Goal: Find specific page/section: Find specific page/section

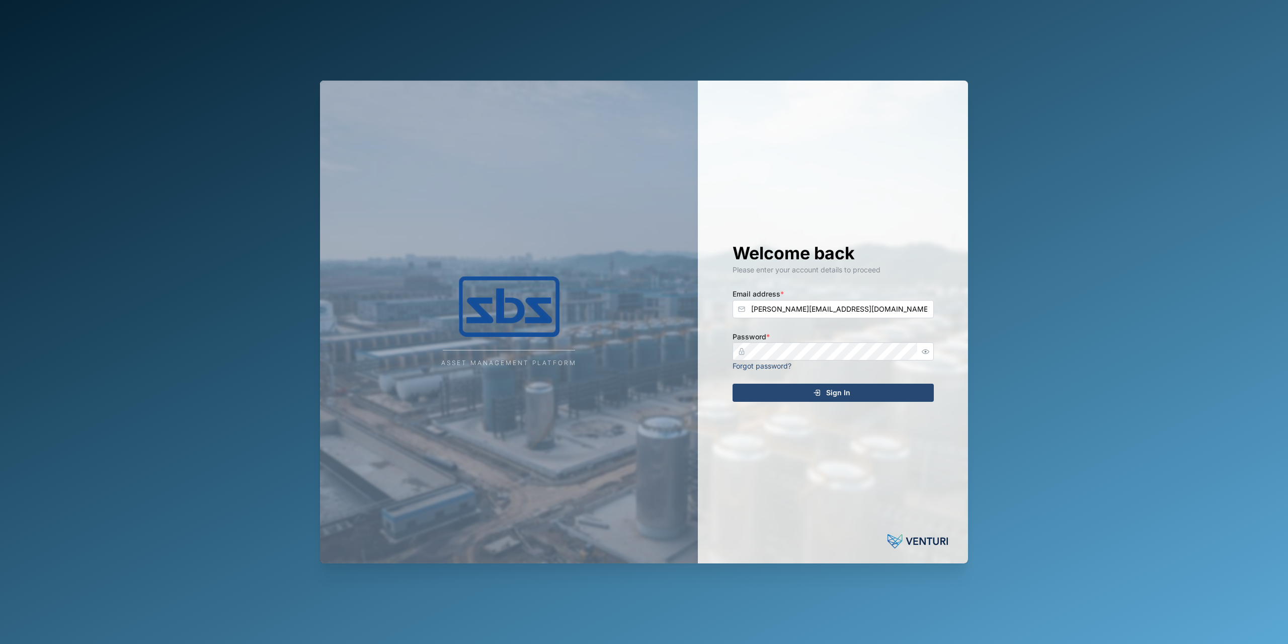
type input "[PERSON_NAME][EMAIL_ADDRESS][DOMAIN_NAME]"
click at [806, 397] on div "Sign In" at bounding box center [831, 392] width 185 height 17
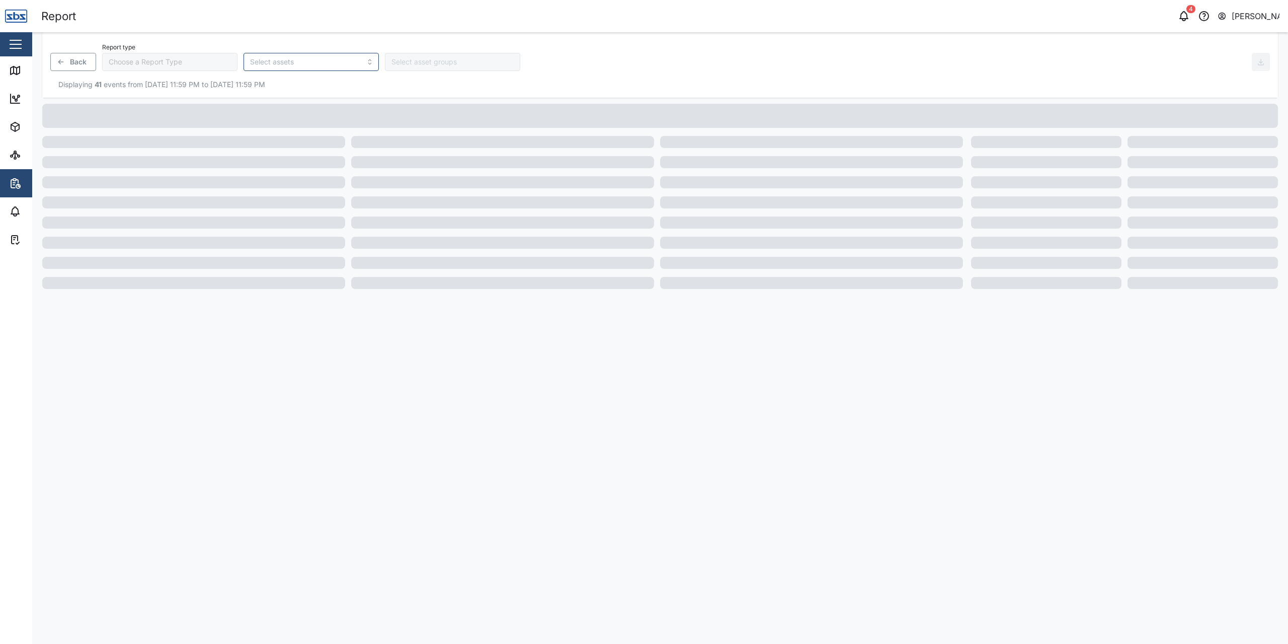
type input "Trip History"
click at [17, 68] on icon at bounding box center [15, 70] width 12 height 12
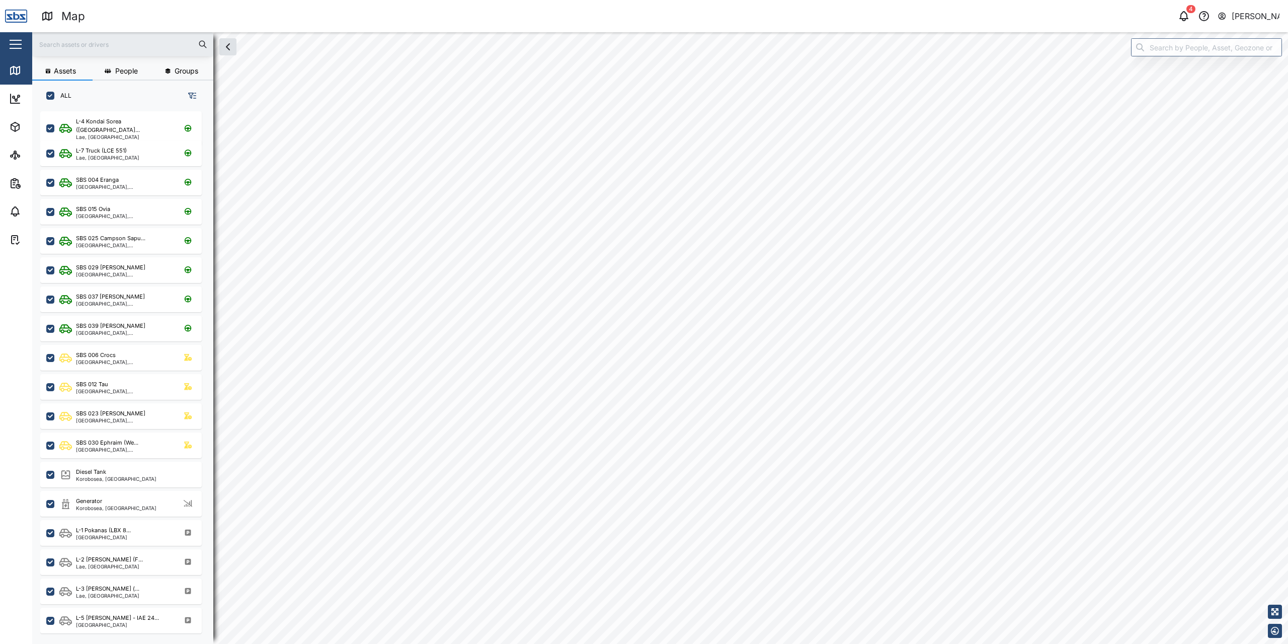
checkbox input "true"
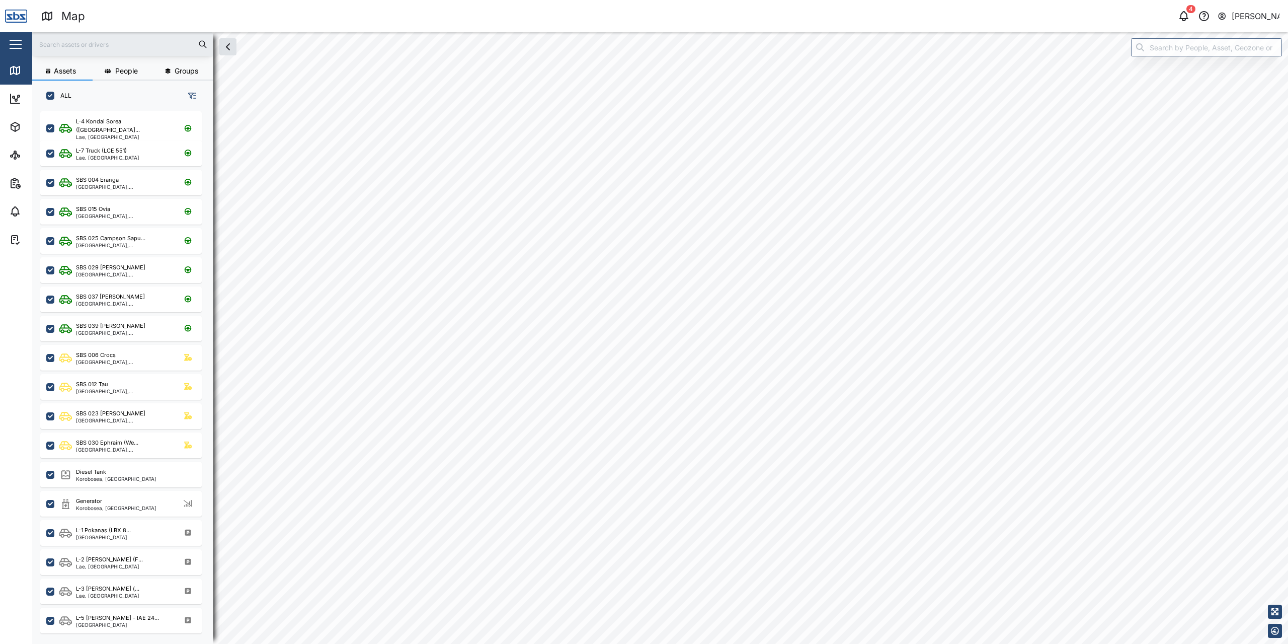
checkbox input "true"
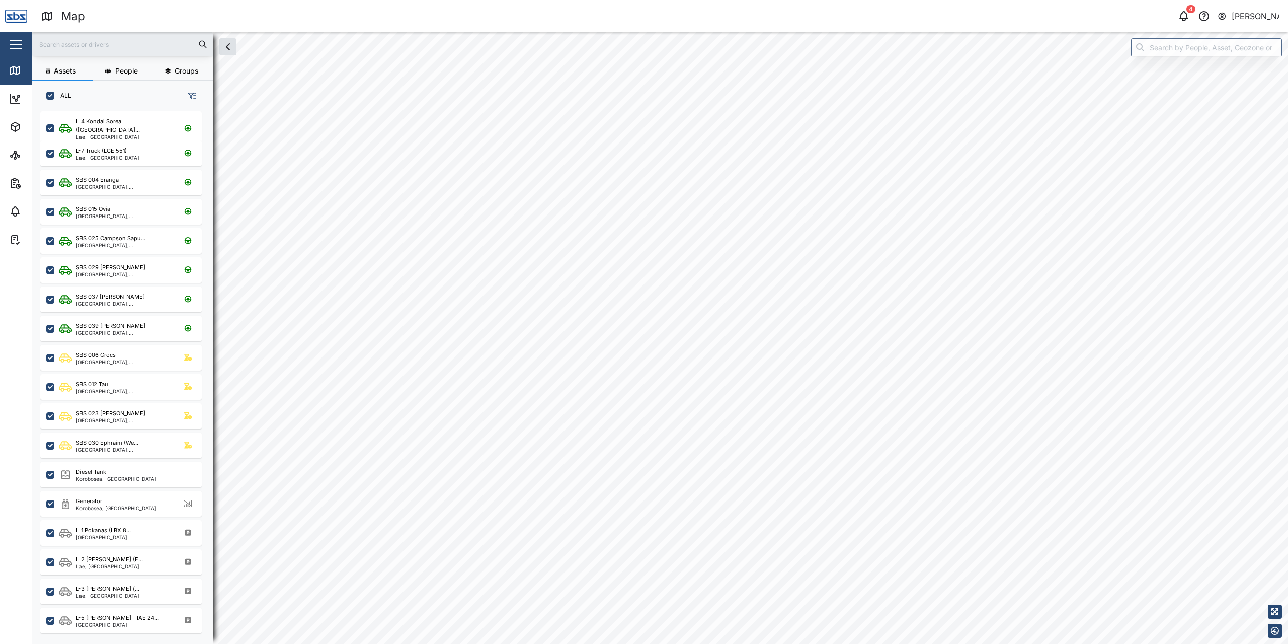
checkbox input "true"
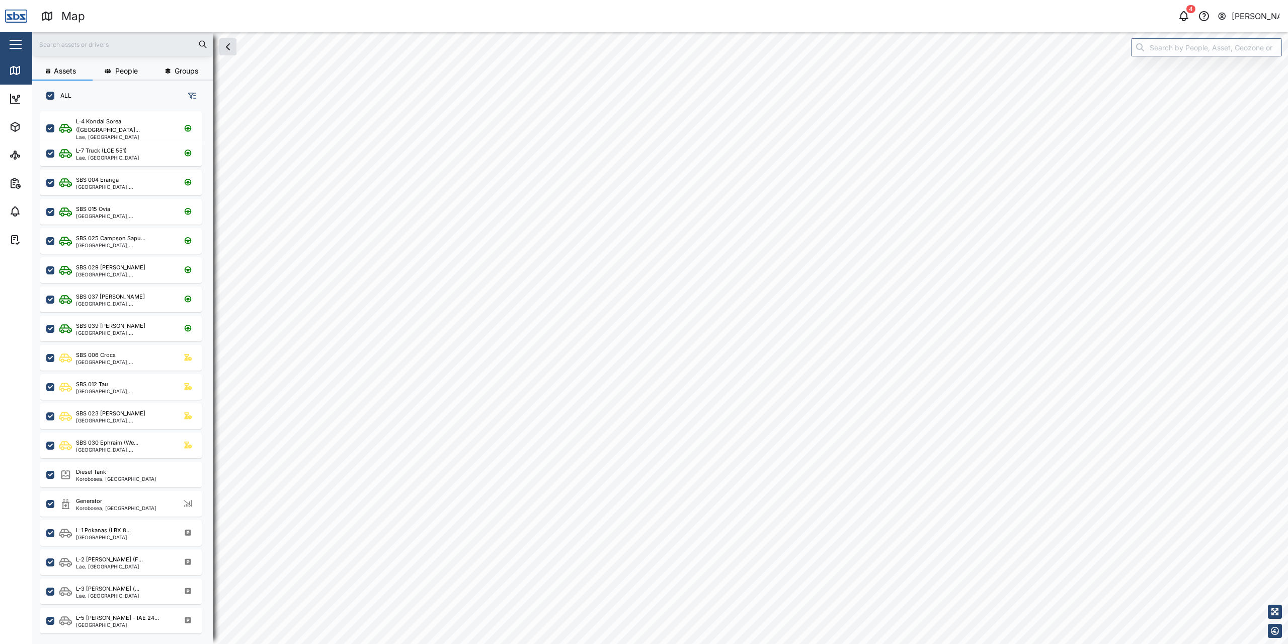
checkbox input "true"
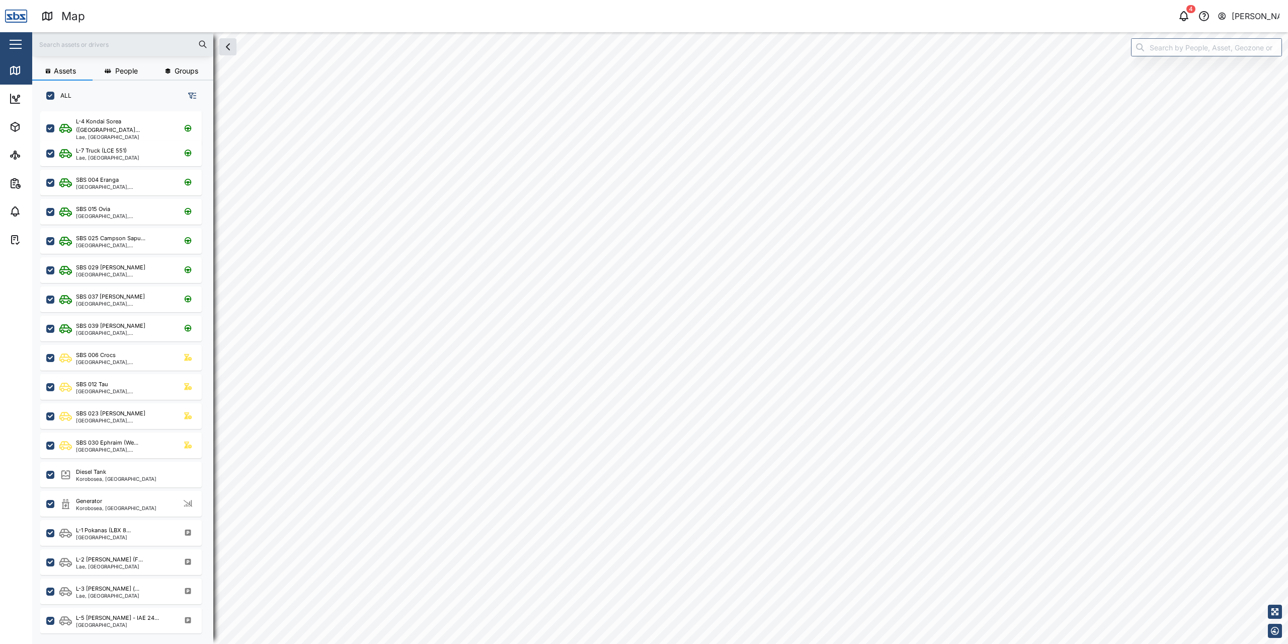
checkbox input "true"
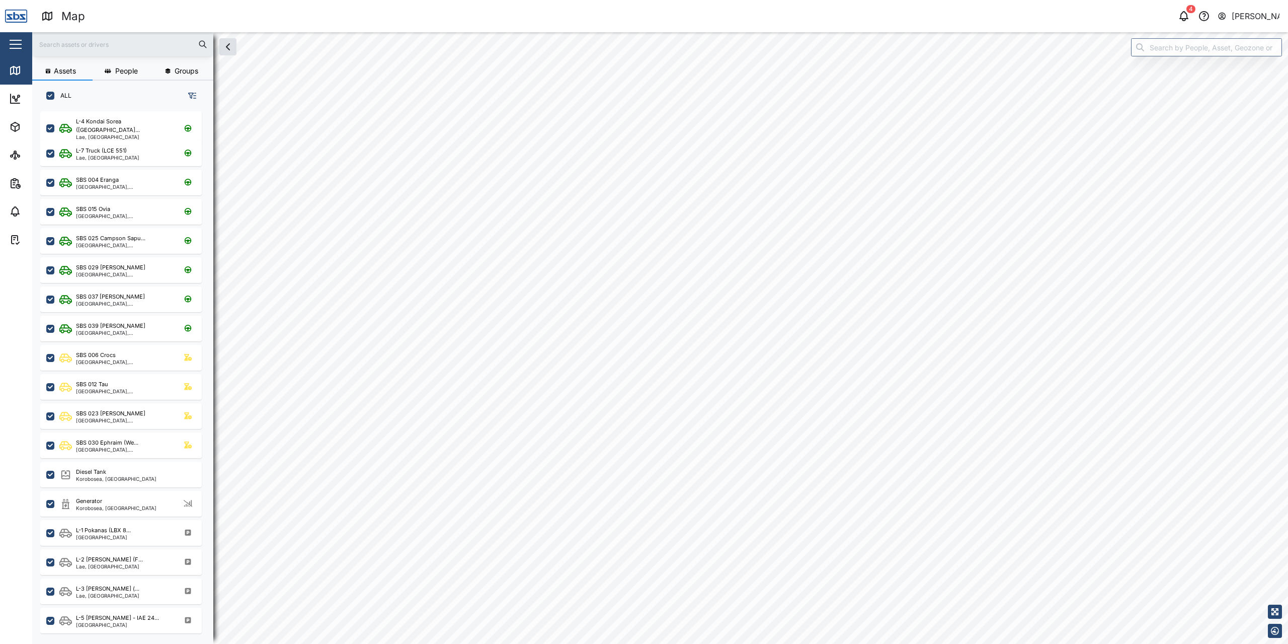
checkbox input "true"
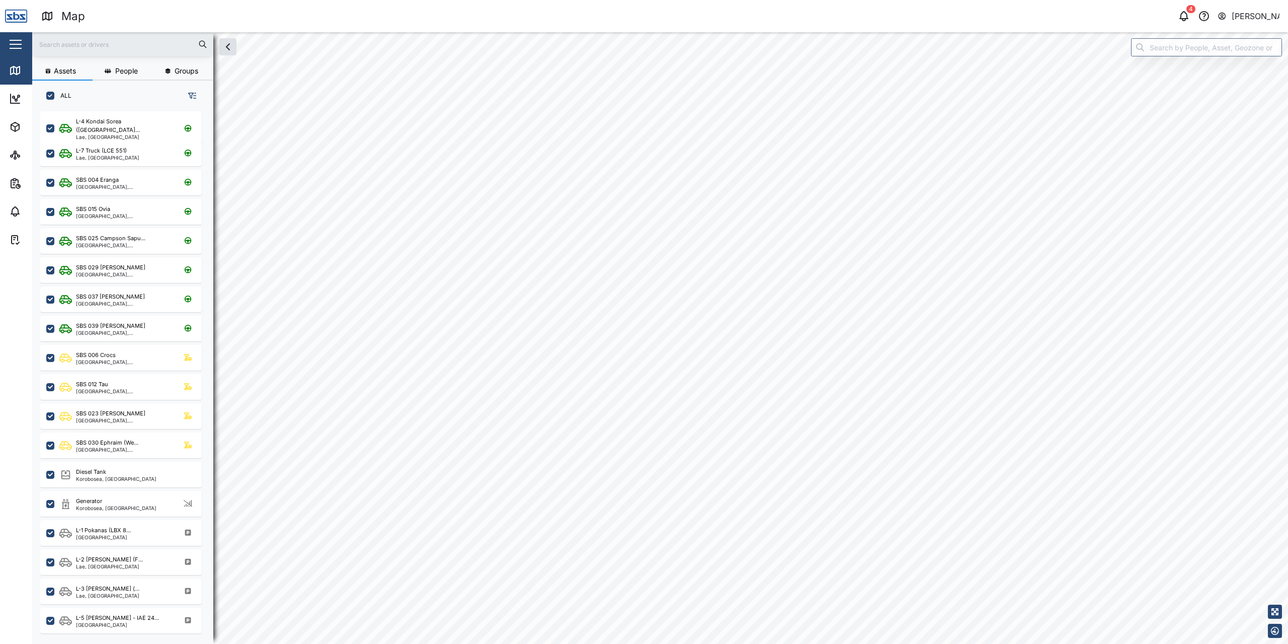
checkbox input "true"
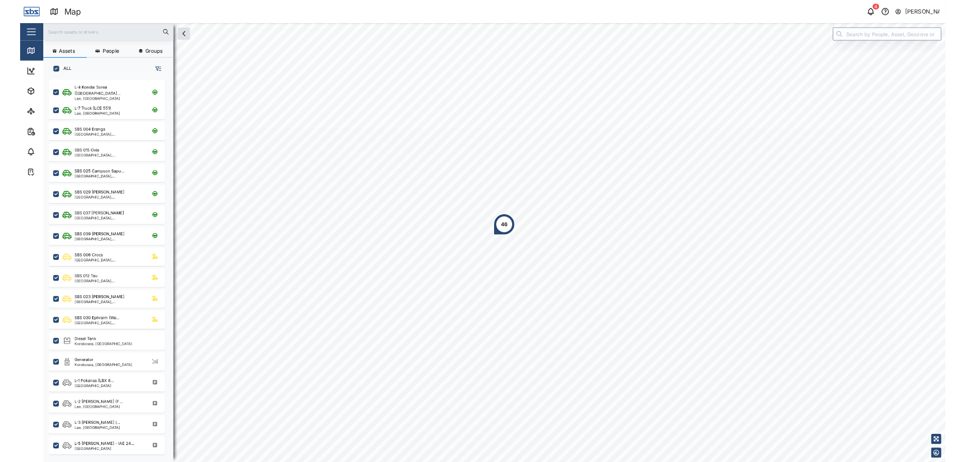
scroll to position [520, 157]
